Goal: Find specific page/section: Find specific page/section

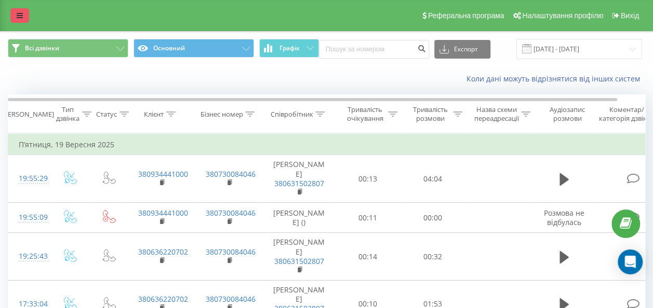
click at [20, 21] on link at bounding box center [19, 15] width 19 height 15
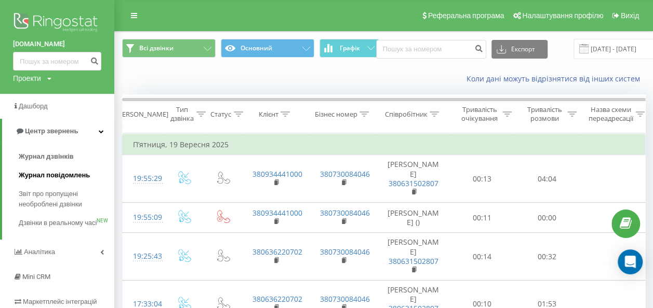
click at [64, 168] on link "Журнал повідомлень" at bounding box center [67, 175] width 96 height 19
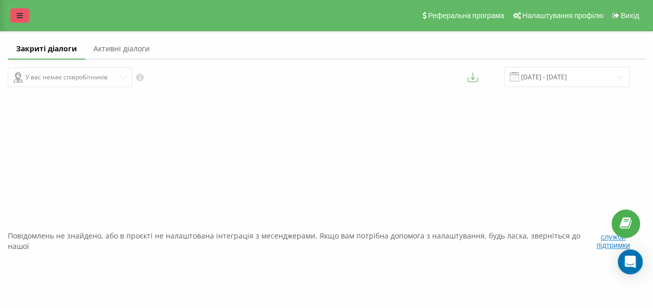
drag, startPoint x: 5, startPoint y: 13, endPoint x: 16, endPoint y: 18, distance: 11.2
click at [9, 17] on div "Реферальна програма Налаштування профілю Вихід" at bounding box center [326, 15] width 653 height 31
click at [16, 18] on link at bounding box center [19, 15] width 19 height 15
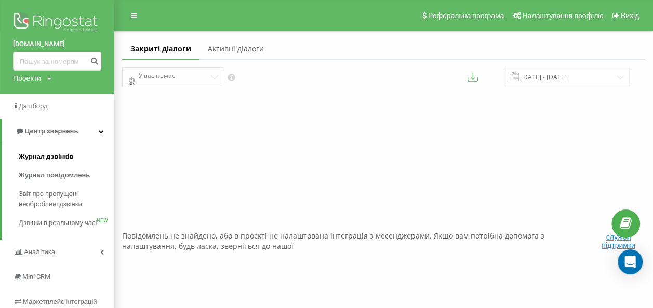
click at [59, 155] on span "Журнал дзвінків" at bounding box center [46, 157] width 55 height 10
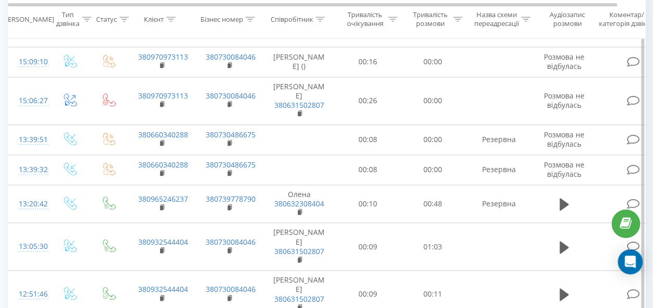
scroll to position [467, 0]
